Goal: Task Accomplishment & Management: Manage account settings

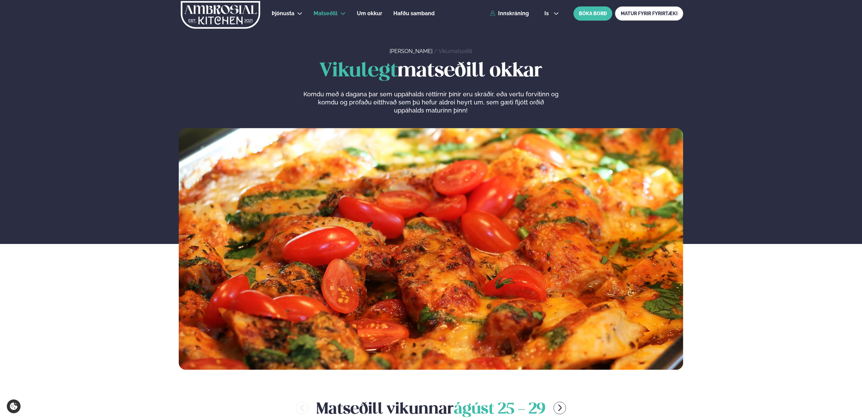
drag, startPoint x: 595, startPoint y: 11, endPoint x: 588, endPoint y: 45, distance: 35.3
click at [508, 14] on link "Innskráning" at bounding box center [509, 13] width 39 height 6
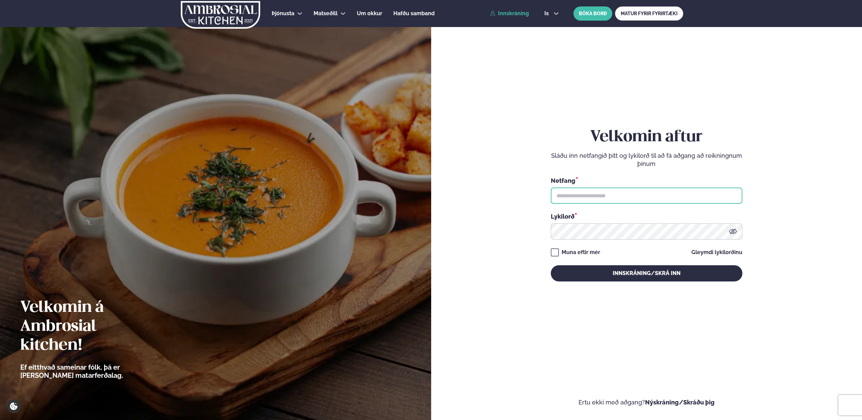
click at [617, 198] on input "text" at bounding box center [647, 196] width 192 height 16
type input "**********"
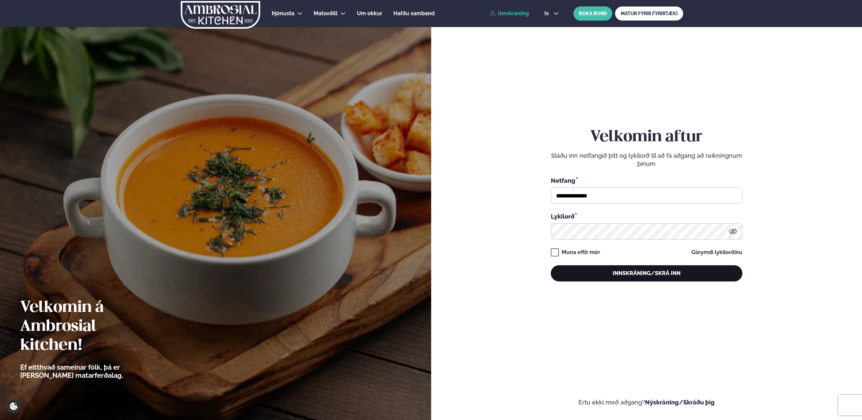
click at [615, 269] on button "Innskráning/Skrá inn" at bounding box center [647, 273] width 192 height 16
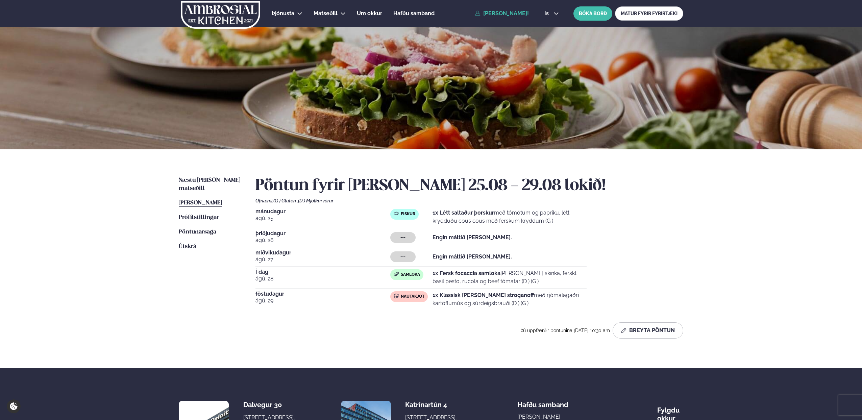
click at [145, 237] on div "Þjónusta Hádegismatur fyrir fyrirtæki Fyrirtækja veitingar Einkapartý Matseðill…" at bounding box center [431, 254] width 862 height 508
